Goal: Obtain resource: Obtain resource

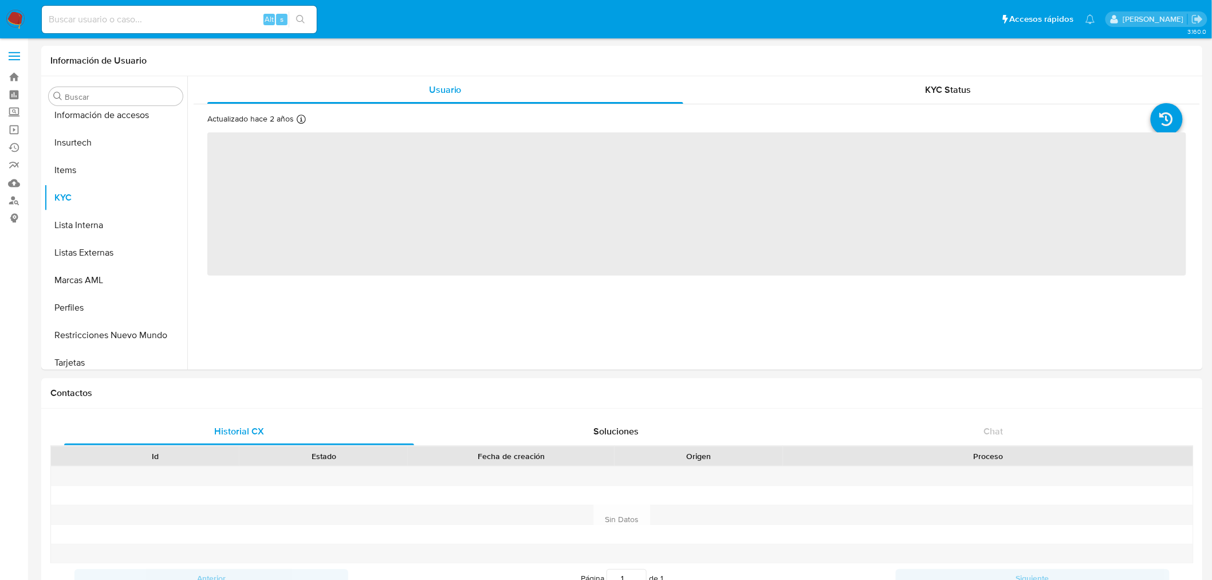
scroll to position [483, 0]
select select "10"
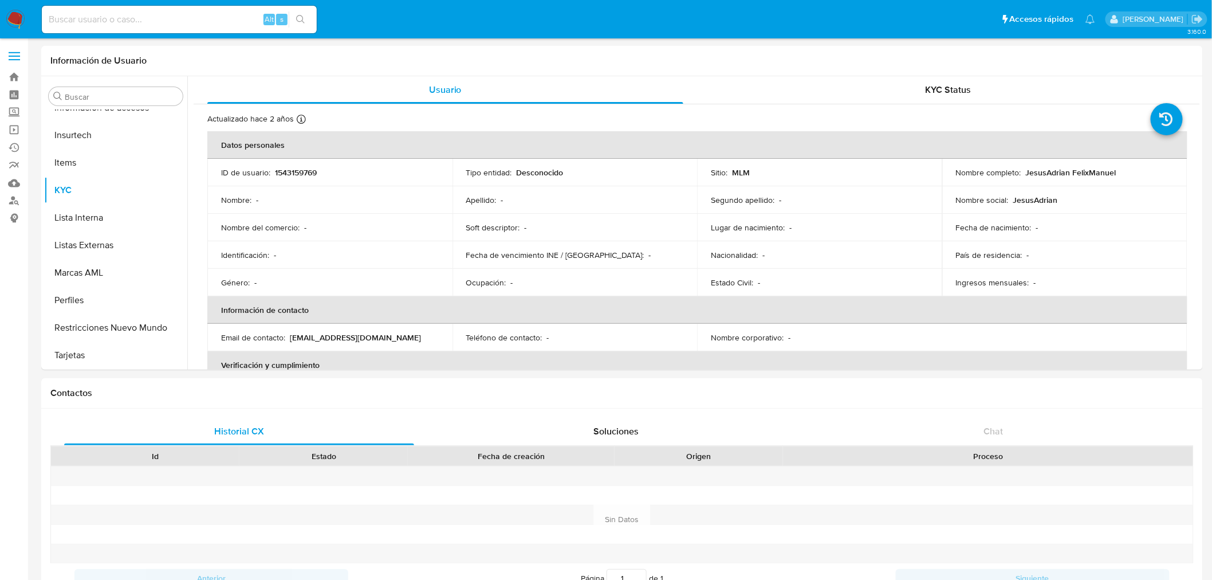
click at [133, 27] on div "Alt s" at bounding box center [179, 19] width 275 height 27
click at [133, 23] on input at bounding box center [179, 19] width 275 height 15
paste input "821631463"
type input "821631463"
click at [302, 19] on icon "search-icon" at bounding box center [300, 19] width 9 height 9
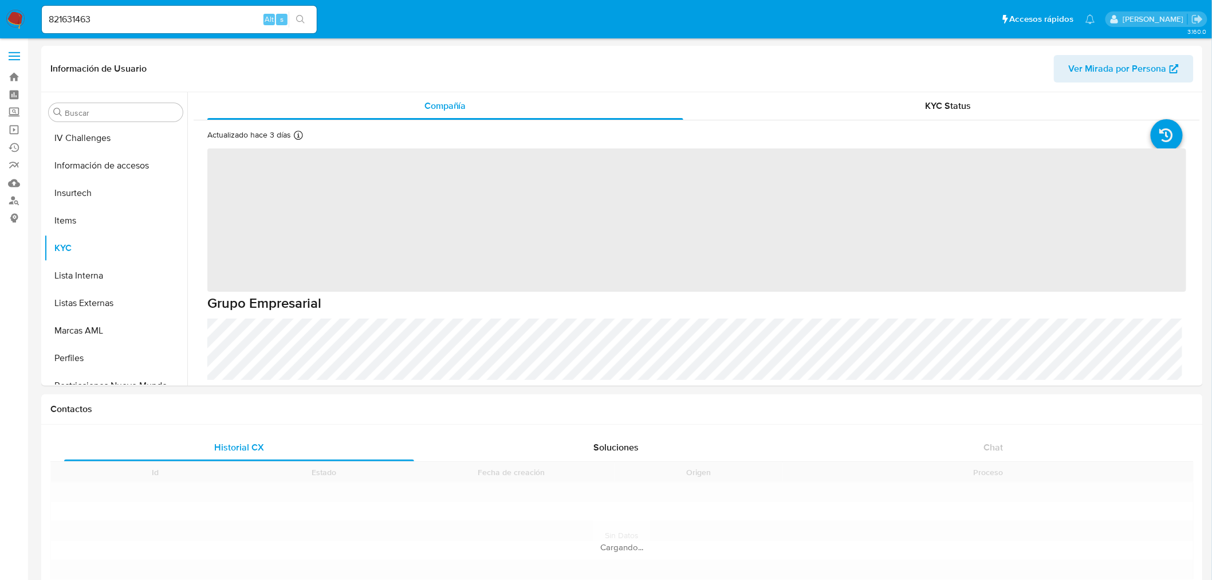
scroll to position [483, 0]
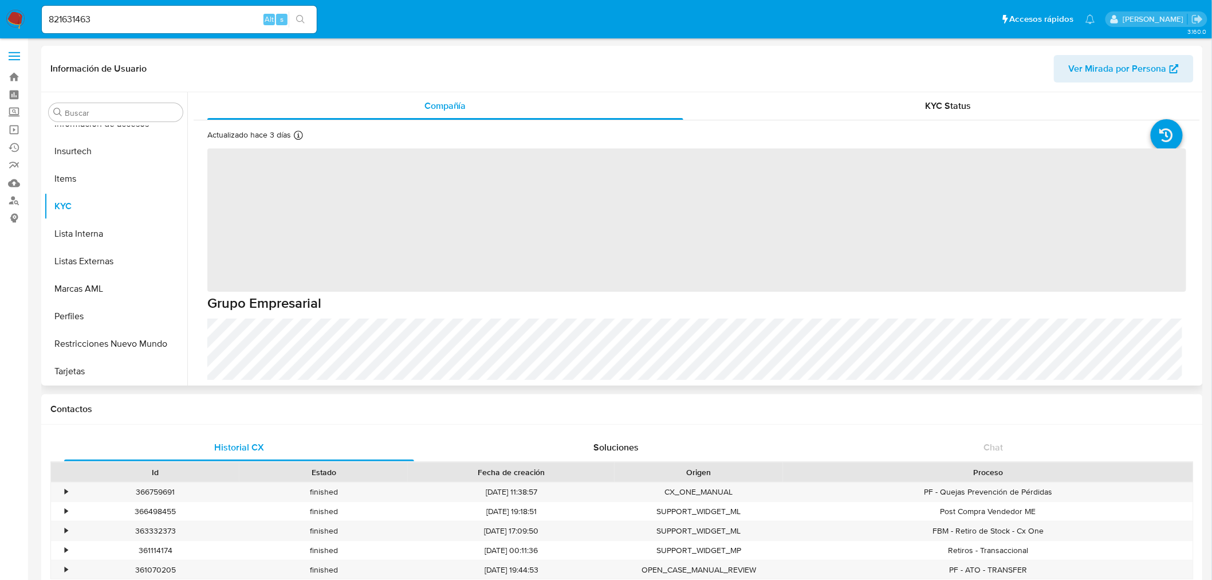
select select "10"
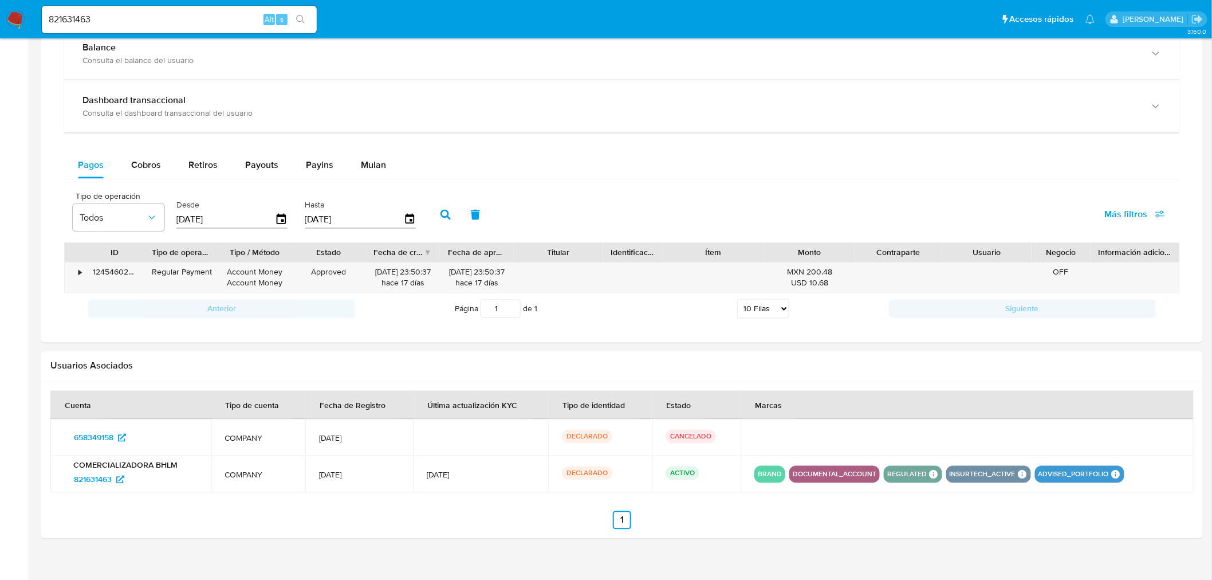
scroll to position [676, 0]
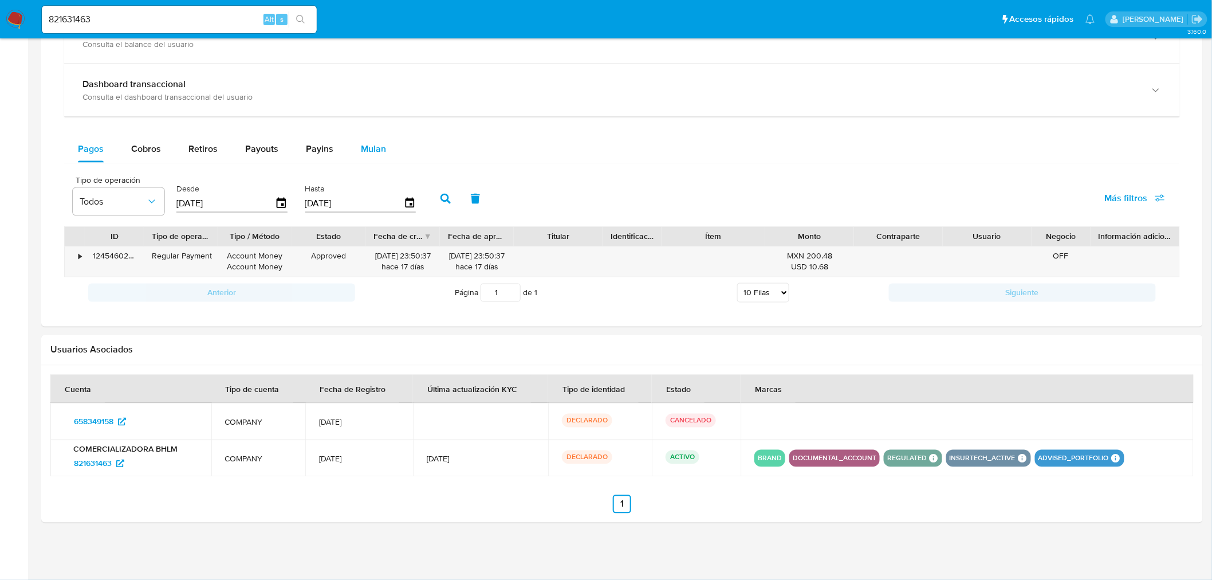
click at [361, 146] on span "Mulan" at bounding box center [373, 148] width 25 height 13
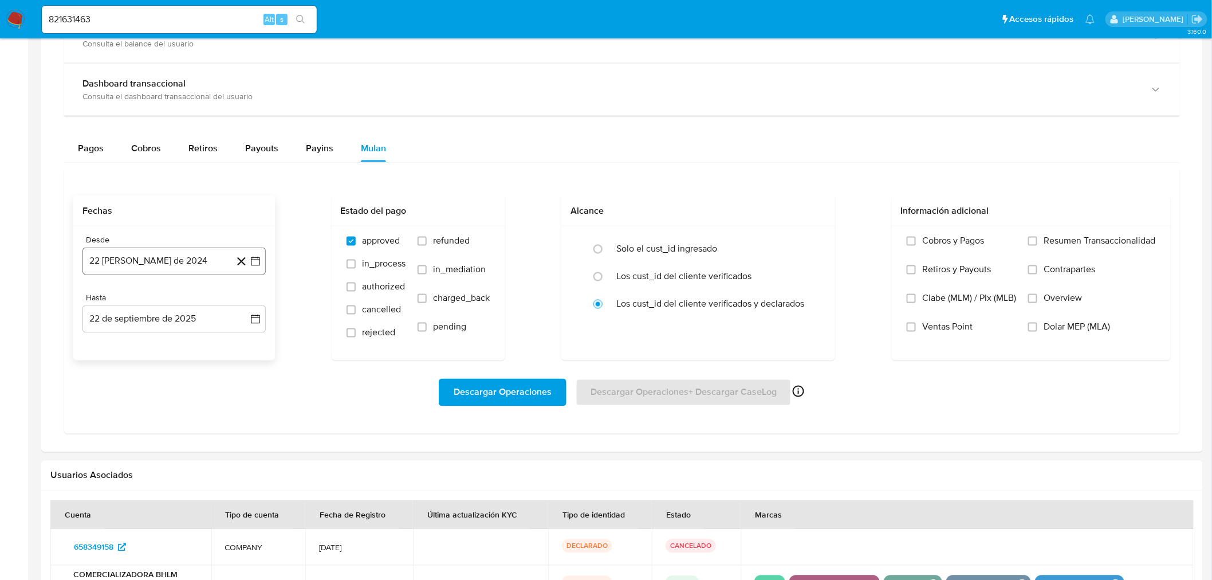
click at [190, 261] on button "22 [PERSON_NAME] de 2024" at bounding box center [173, 260] width 183 height 27
click at [248, 304] on icon "Mes siguiente" at bounding box center [245, 303] width 14 height 14
click at [241, 344] on button "1" at bounding box center [243, 345] width 18 height 18
drag, startPoint x: 604, startPoint y: 248, endPoint x: 616, endPoint y: 247, distance: 11.5
click at [604, 247] on input "radio" at bounding box center [598, 249] width 18 height 18
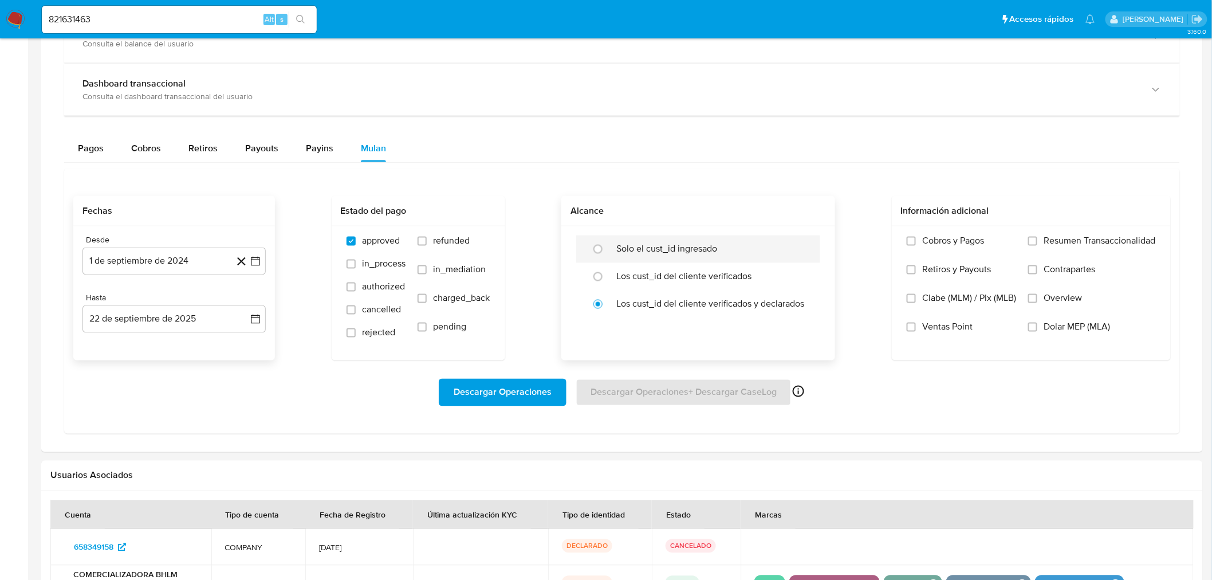
radio input "true"
click at [1033, 301] on input "Overview" at bounding box center [1032, 298] width 9 height 9
click at [1031, 243] on input "Resumen Transaccionalidad" at bounding box center [1032, 241] width 9 height 9
click at [497, 396] on span "Descargar Operaciones" at bounding box center [503, 392] width 98 height 25
